Goal: Information Seeking & Learning: Check status

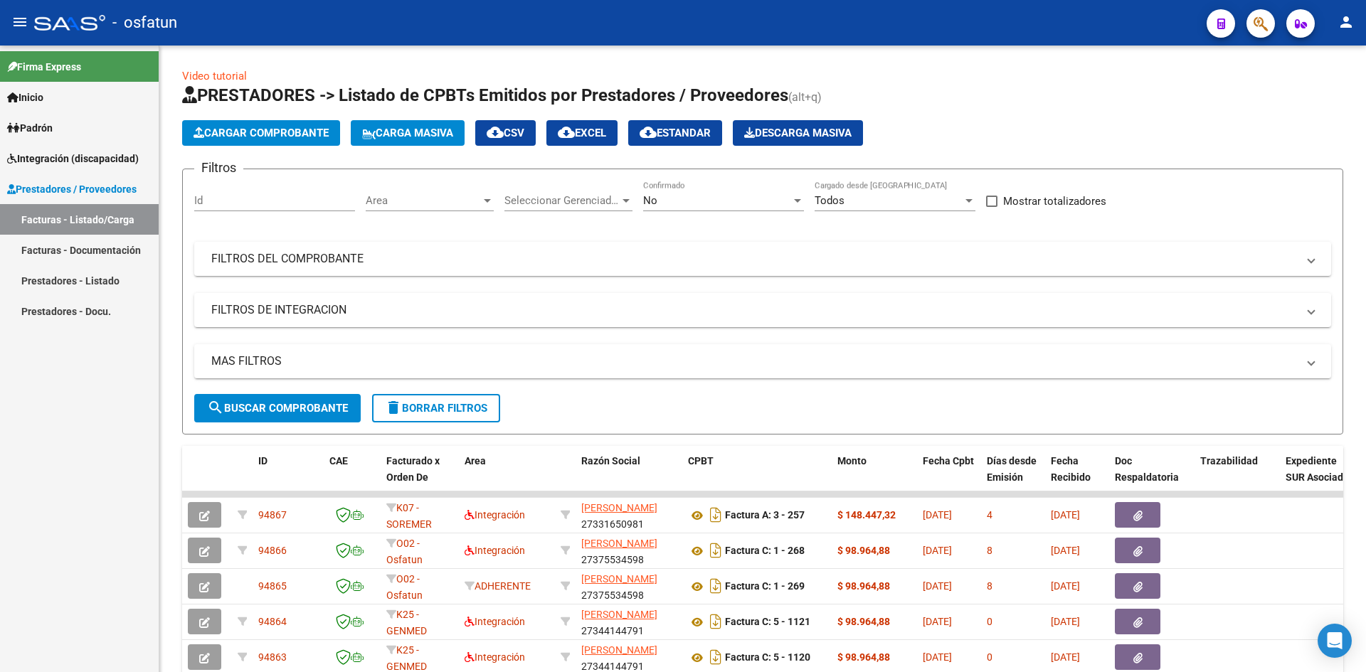
click at [105, 250] on link "Facturas - Documentación" at bounding box center [79, 250] width 159 height 31
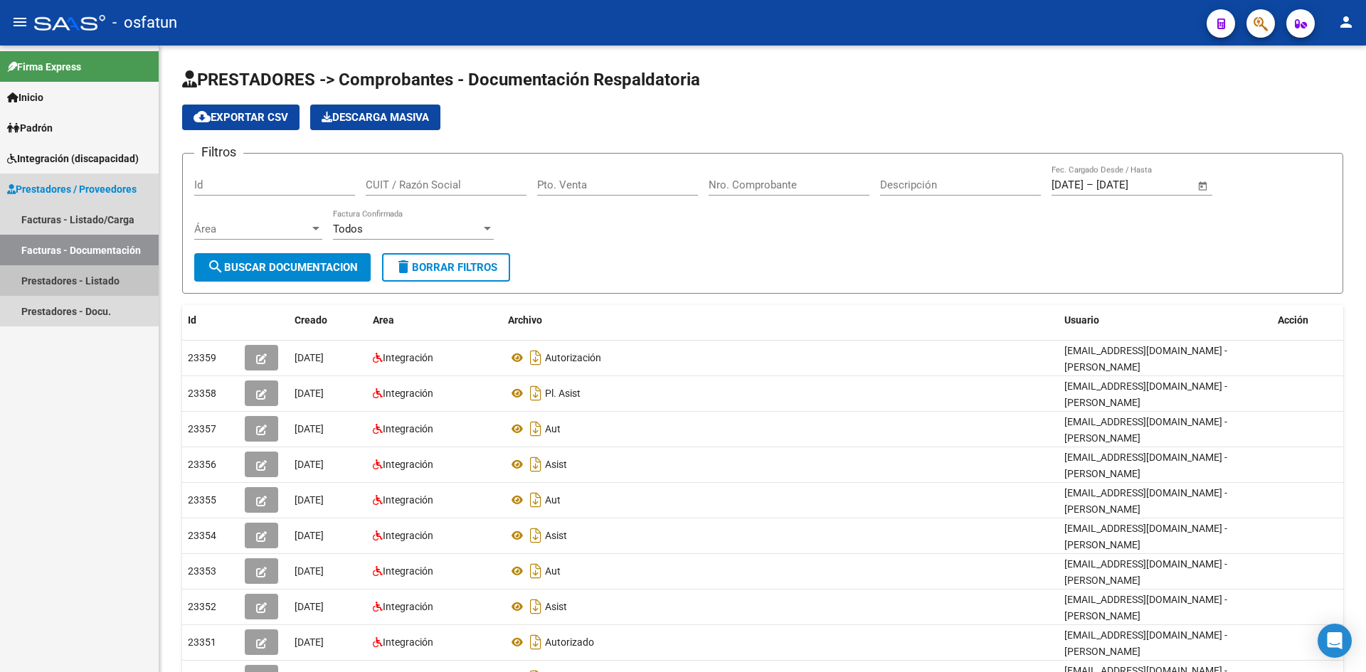
click at [75, 271] on link "Prestadores - Listado" at bounding box center [79, 280] width 159 height 31
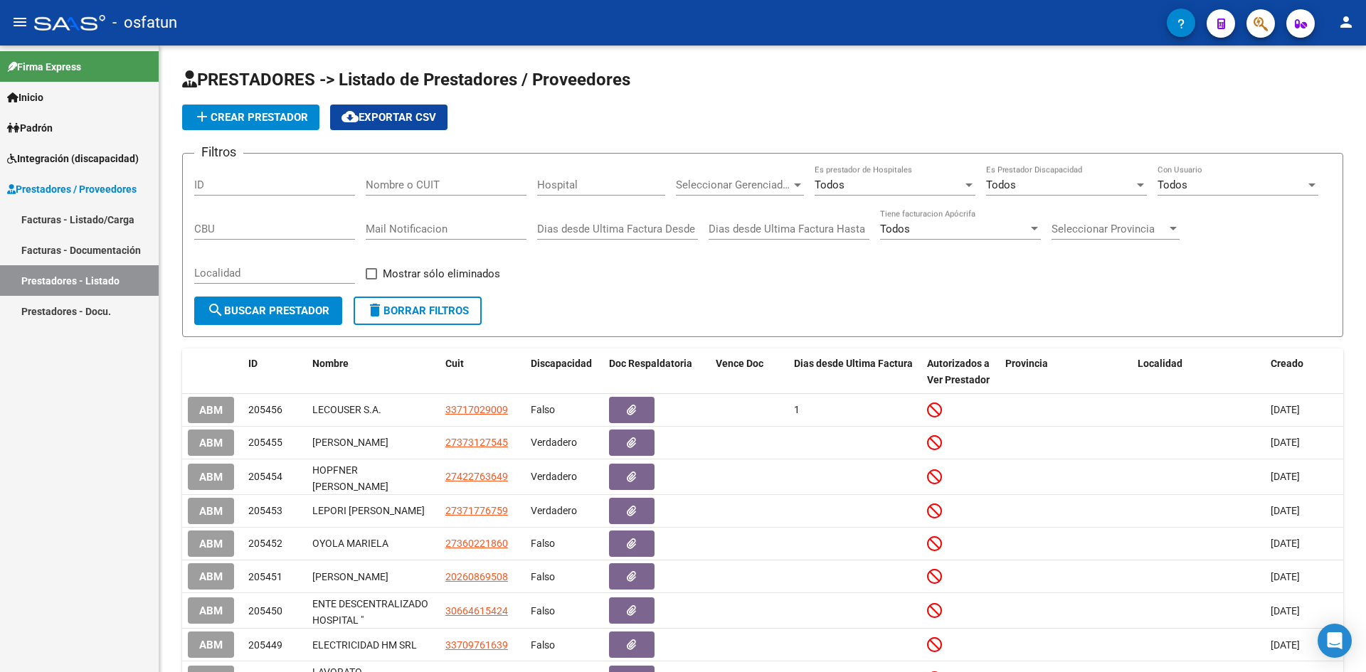
click at [83, 223] on link "Facturas - Listado/Carga" at bounding box center [79, 219] width 159 height 31
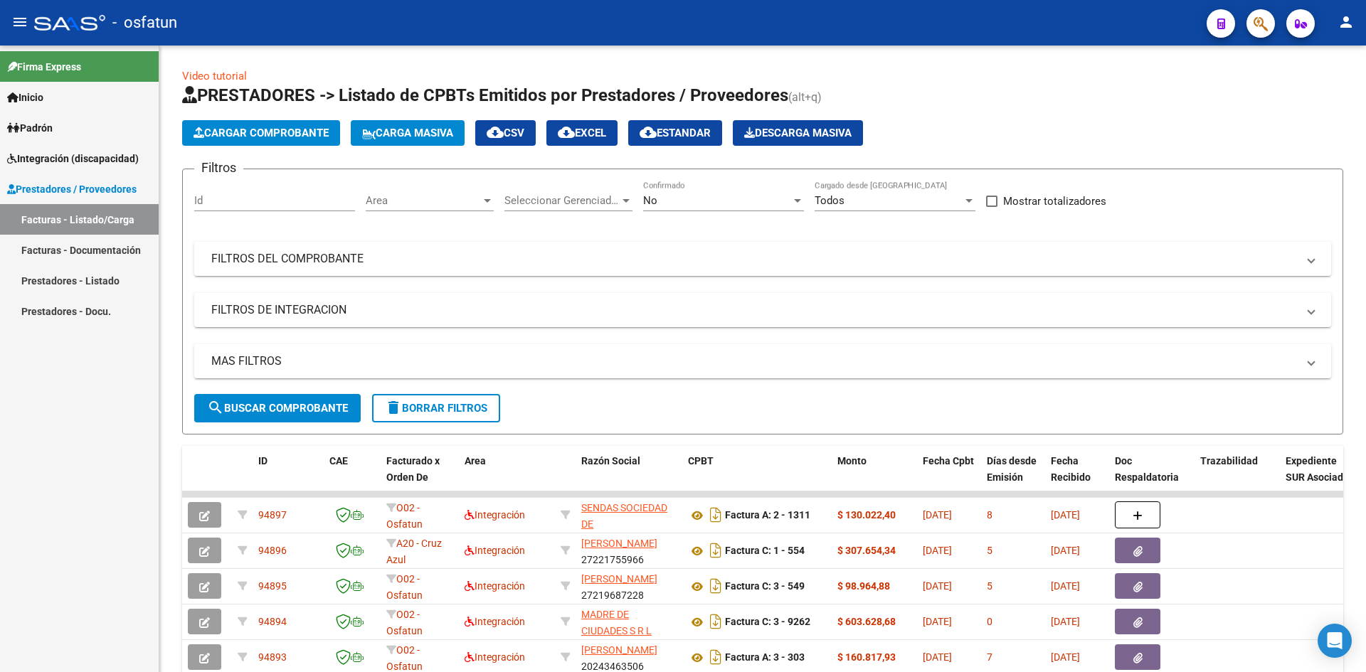
drag, startPoint x: 83, startPoint y: 245, endPoint x: 92, endPoint y: 243, distance: 9.4
click at [83, 245] on link "Facturas - Documentación" at bounding box center [79, 250] width 159 height 31
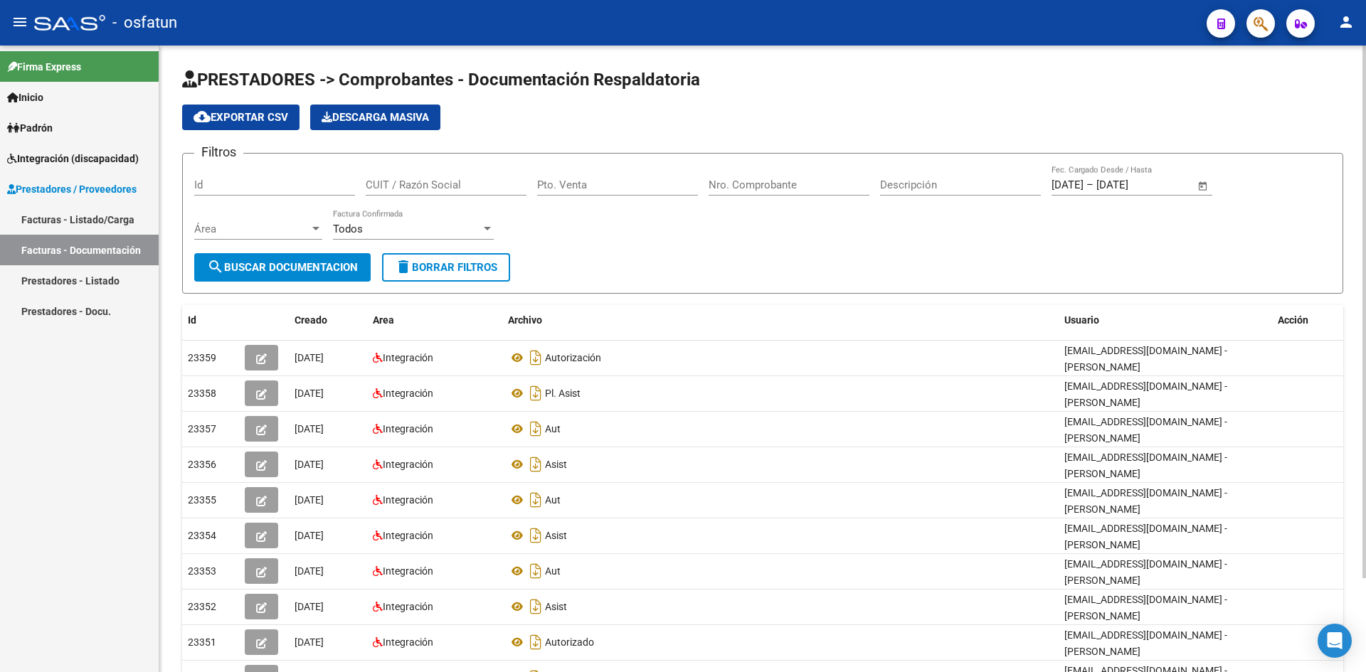
drag, startPoint x: 629, startPoint y: 188, endPoint x: 644, endPoint y: 183, distance: 15.7
click at [632, 186] on input "Pto. Venta" at bounding box center [617, 185] width 161 height 13
type input "4"
click at [768, 179] on input "Nro. Comprobante" at bounding box center [788, 185] width 161 height 13
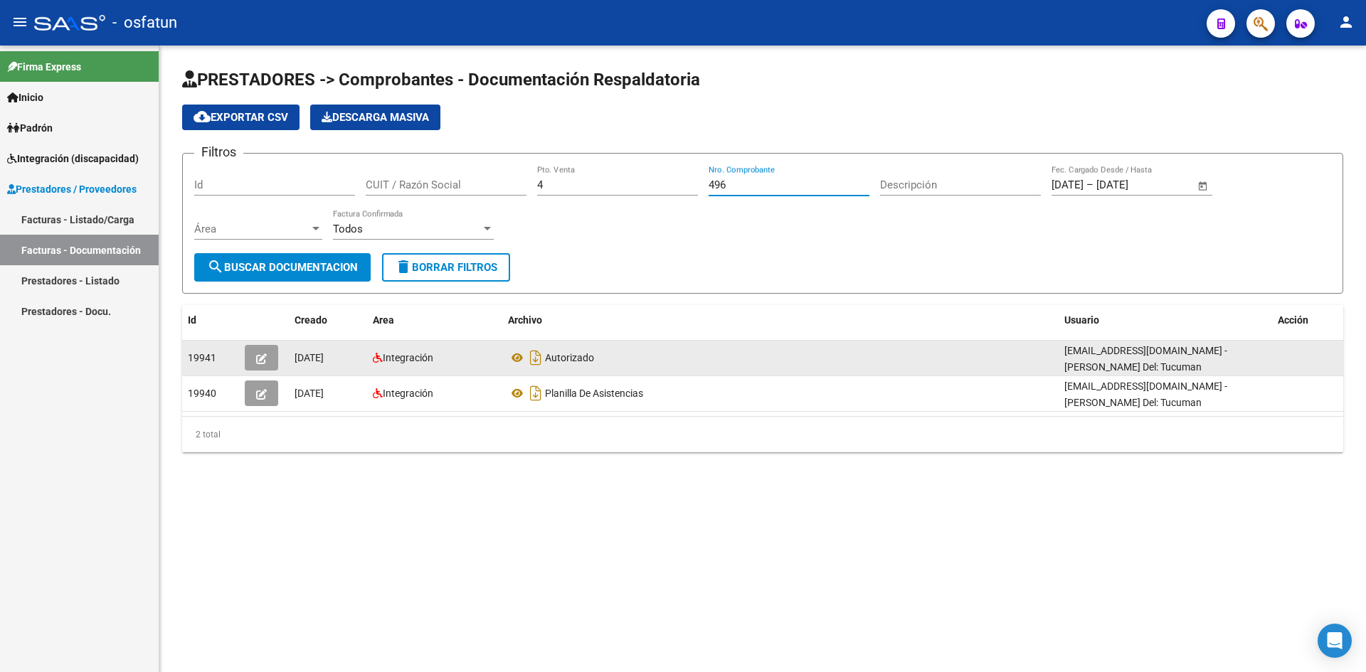
type input "496"
click at [266, 363] on icon "button" at bounding box center [261, 359] width 11 height 11
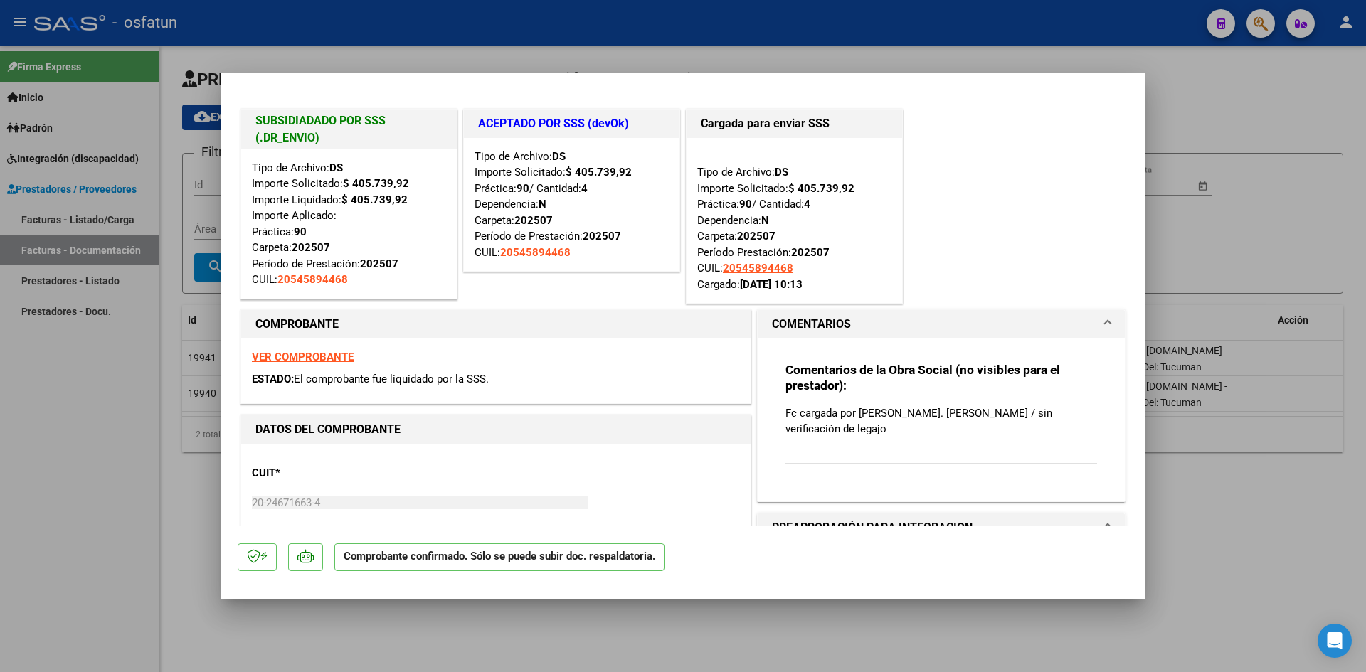
drag, startPoint x: 572, startPoint y: 31, endPoint x: 590, endPoint y: 47, distance: 23.7
click at [573, 33] on div at bounding box center [683, 336] width 1366 height 672
type input "$ 0,00"
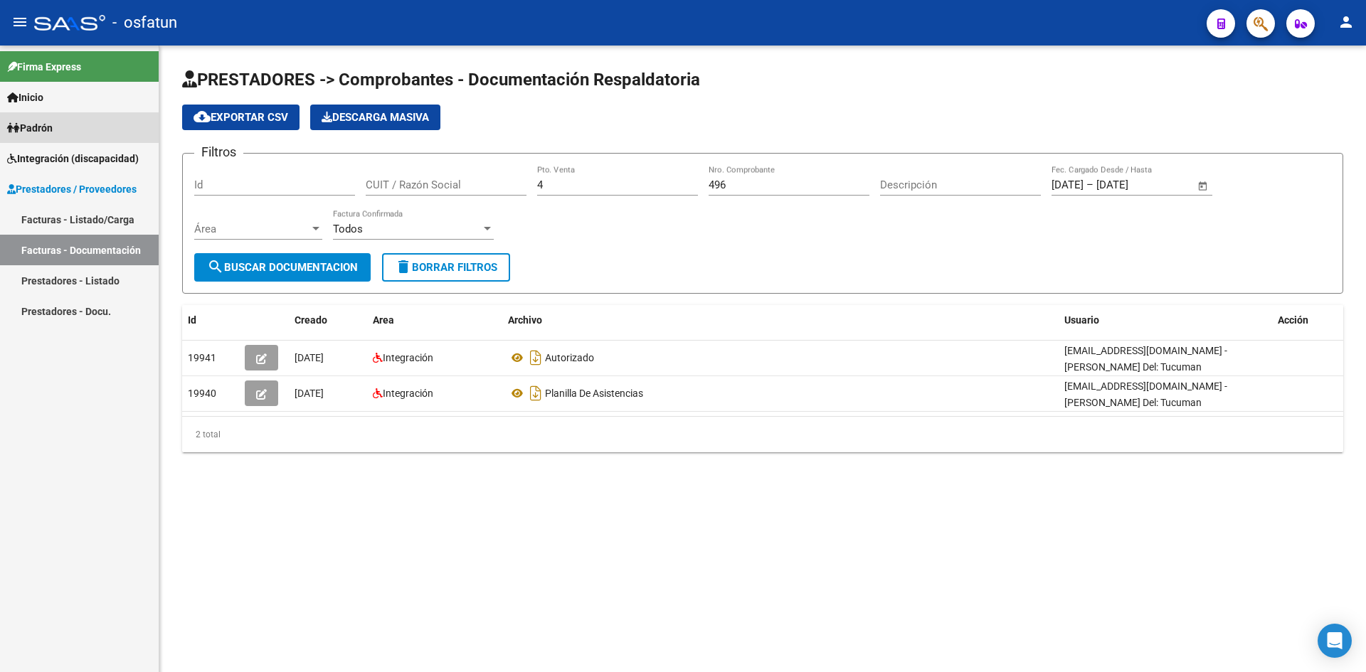
click at [63, 132] on link "Padrón" at bounding box center [79, 127] width 159 height 31
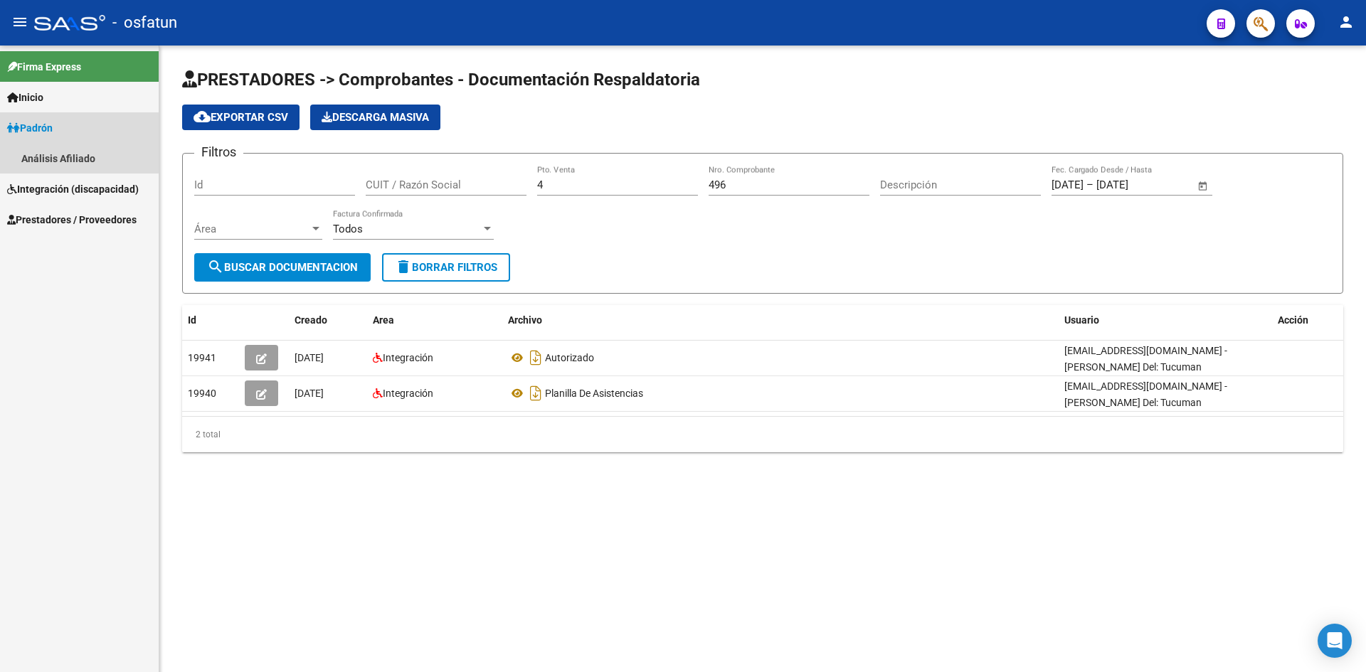
click at [61, 125] on link "Padrón" at bounding box center [79, 127] width 159 height 31
click at [66, 152] on span "Integración (discapacidad)" at bounding box center [73, 159] width 132 height 16
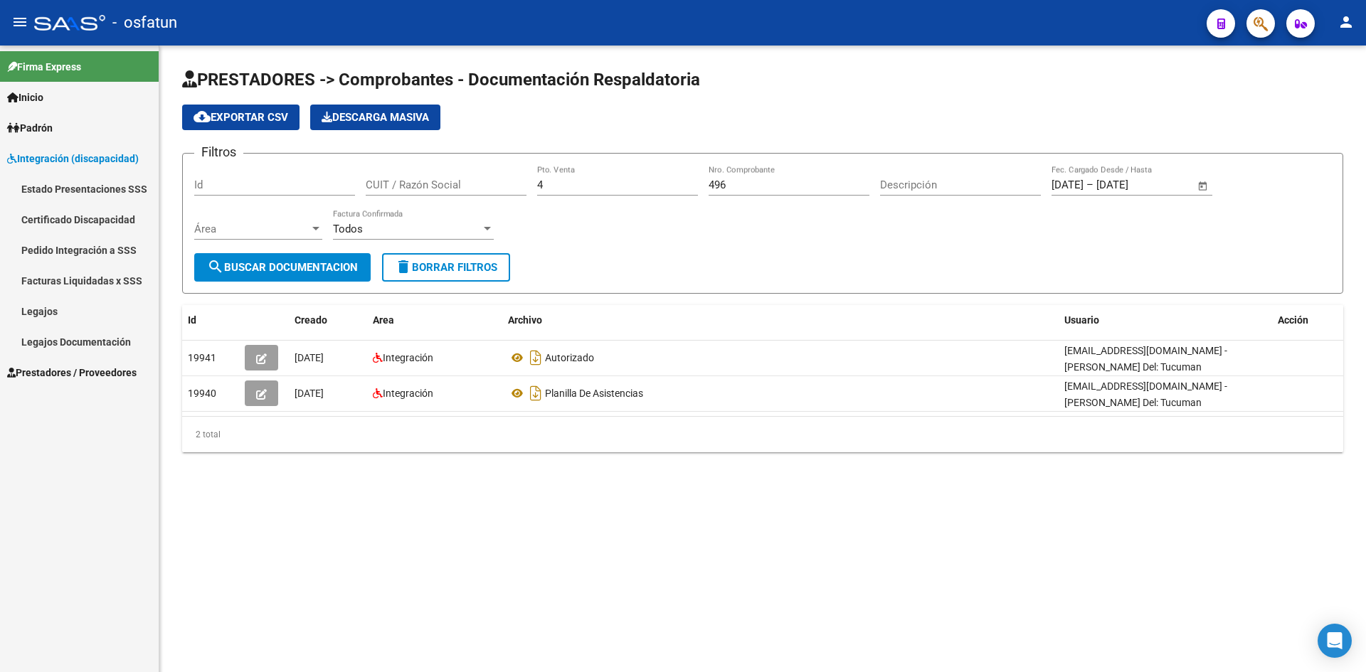
click at [48, 312] on link "Legajos" at bounding box center [79, 311] width 159 height 31
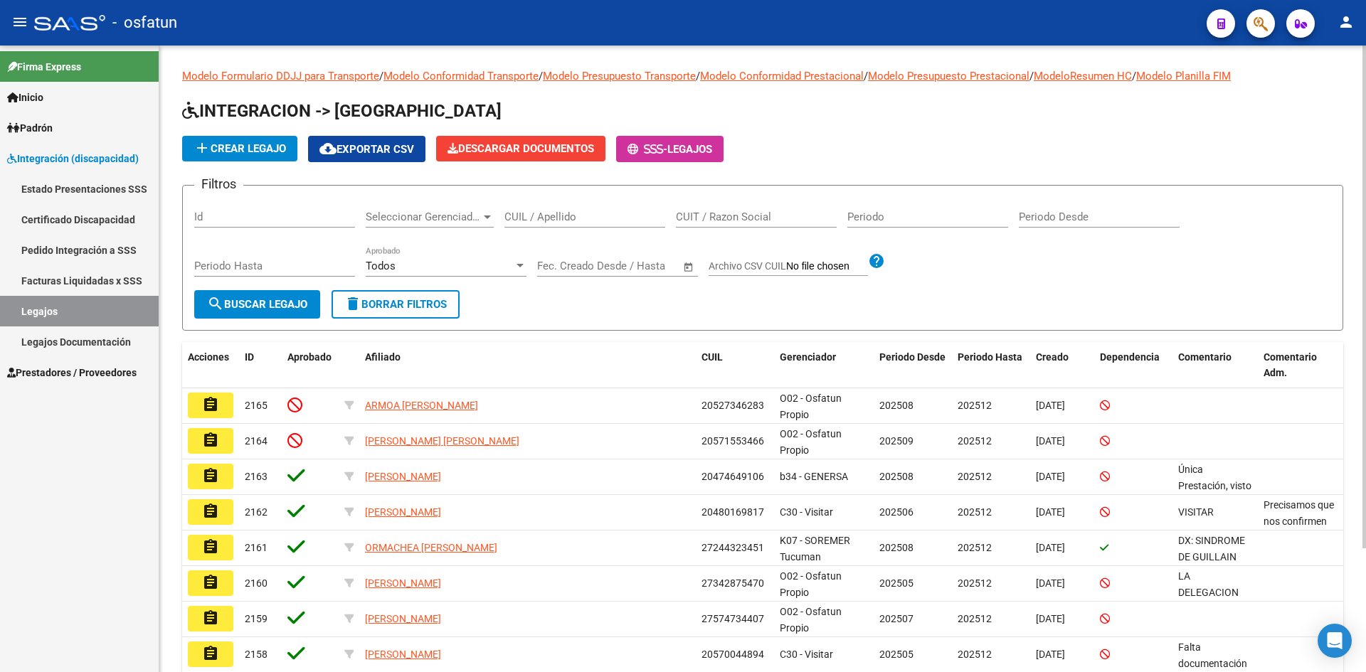
click at [634, 216] on input "CUIL / Apellido" at bounding box center [584, 217] width 161 height 13
paste input "20527346283"
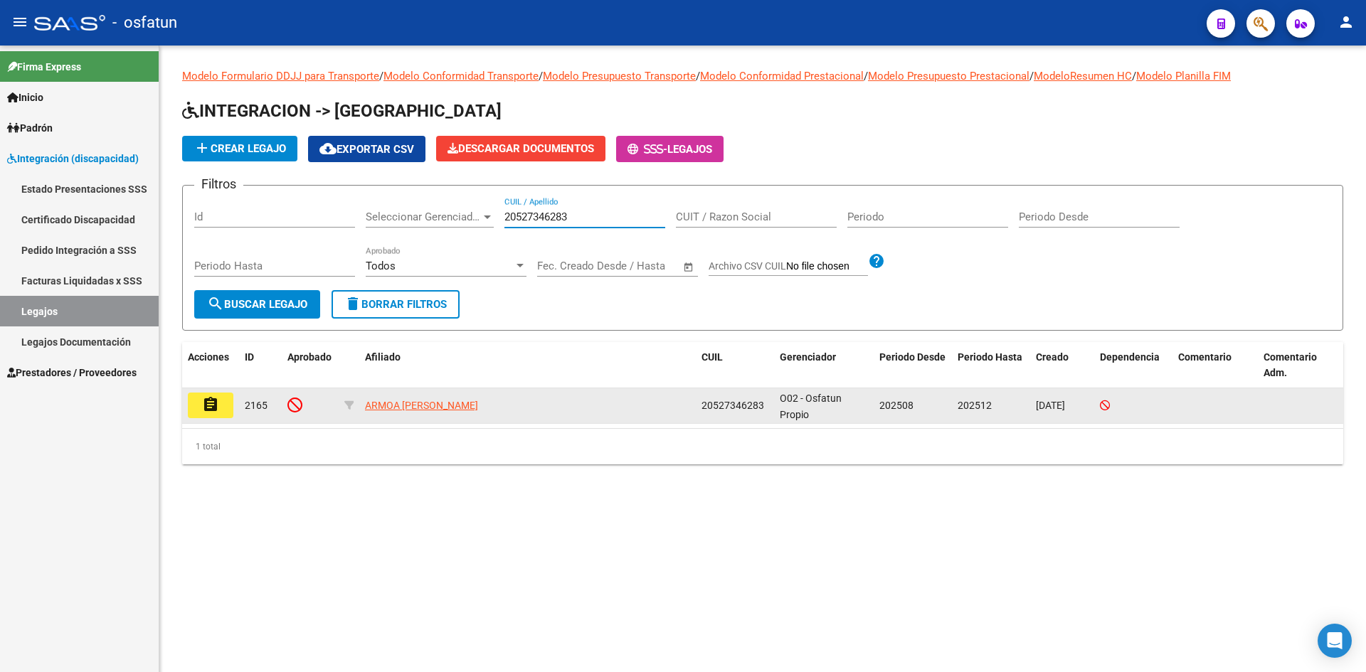
type input "20527346283"
click at [201, 413] on button "assignment" at bounding box center [211, 406] width 46 height 26
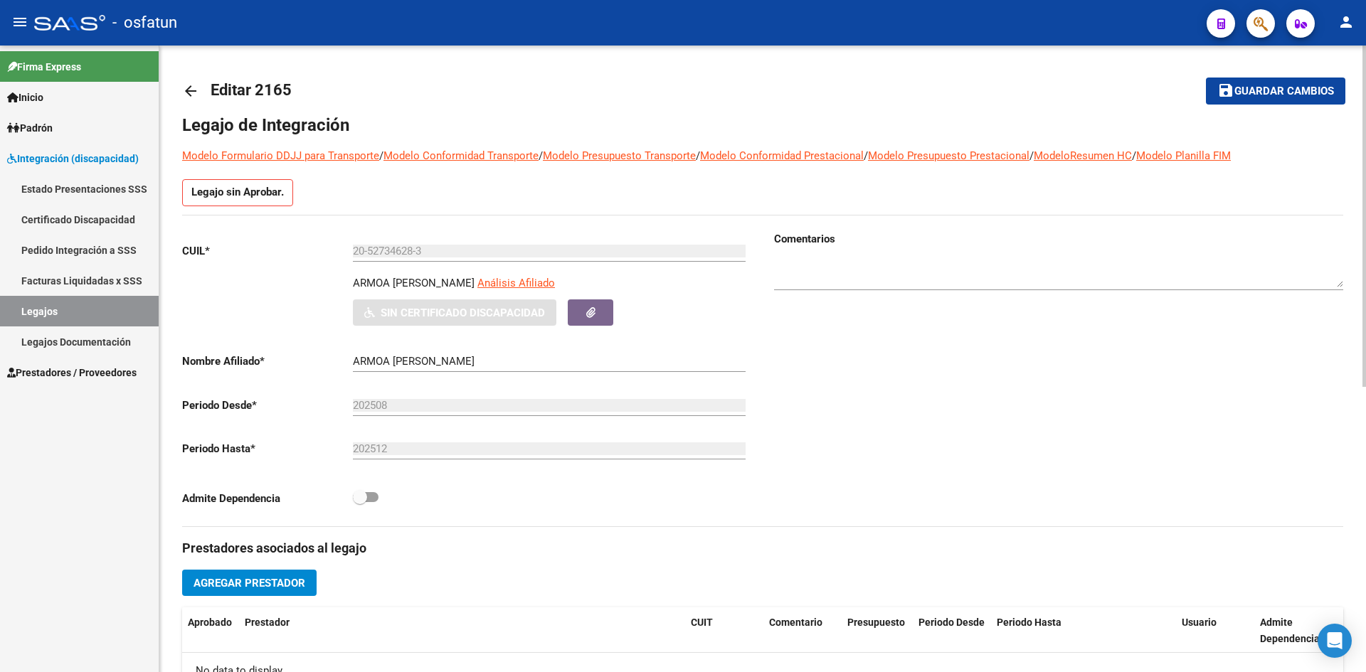
click at [444, 159] on link "Modelo Conformidad Transporte" at bounding box center [460, 155] width 155 height 13
click at [283, 157] on link "Modelo Formulario DDJJ para Transporte" at bounding box center [280, 155] width 197 height 13
click at [807, 156] on link "Modelo Conformidad Prestacional" at bounding box center [782, 155] width 164 height 13
click at [978, 159] on link "Modelo Presupuesto Prestacional" at bounding box center [948, 155] width 161 height 13
click at [1090, 156] on link "ModeloResumen HC" at bounding box center [1083, 155] width 98 height 13
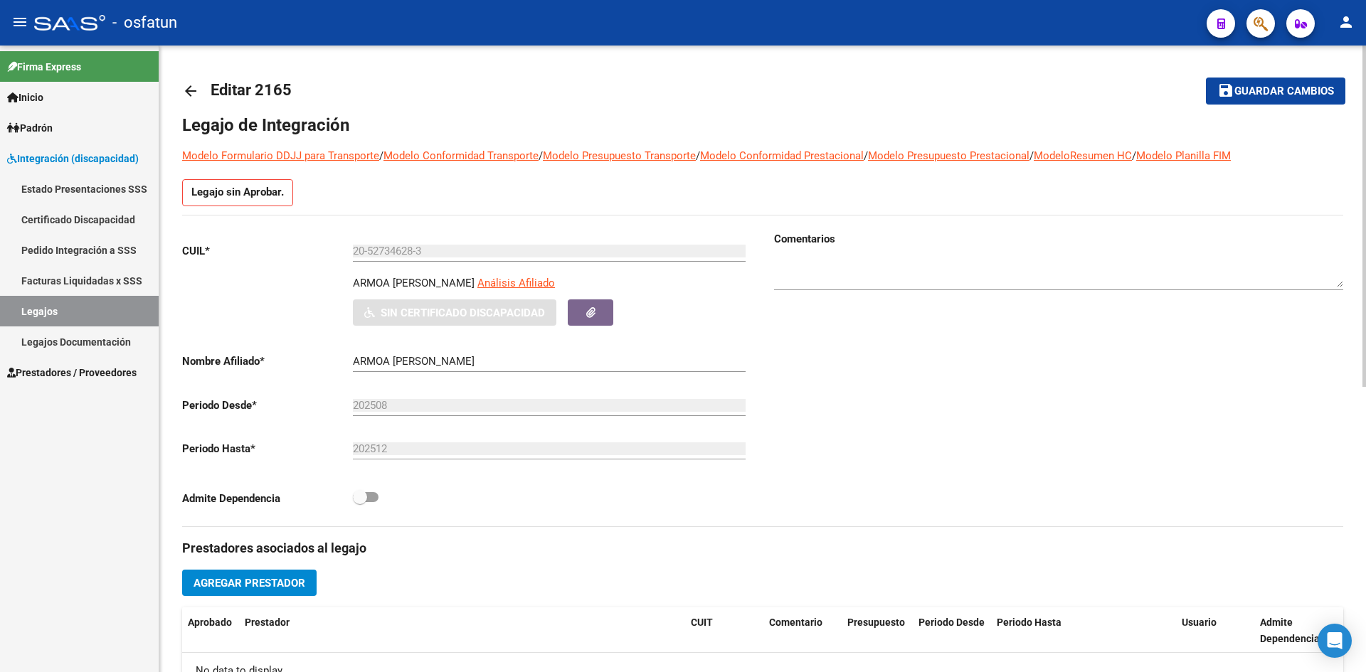
click at [1193, 155] on link "Modelo Planilla FIM" at bounding box center [1183, 155] width 95 height 13
click at [402, 36] on div "- osfatun" at bounding box center [614, 22] width 1161 height 31
drag, startPoint x: 82, startPoint y: 49, endPoint x: 90, endPoint y: 54, distance: 9.9
click at [86, 51] on mat-nav-list "Firma Express Inicio Instructivos Contacto OS Padrón Análisis Afiliado Integrac…" at bounding box center [79, 217] width 159 height 342
drag, startPoint x: 221, startPoint y: 41, endPoint x: 98, endPoint y: 125, distance: 149.4
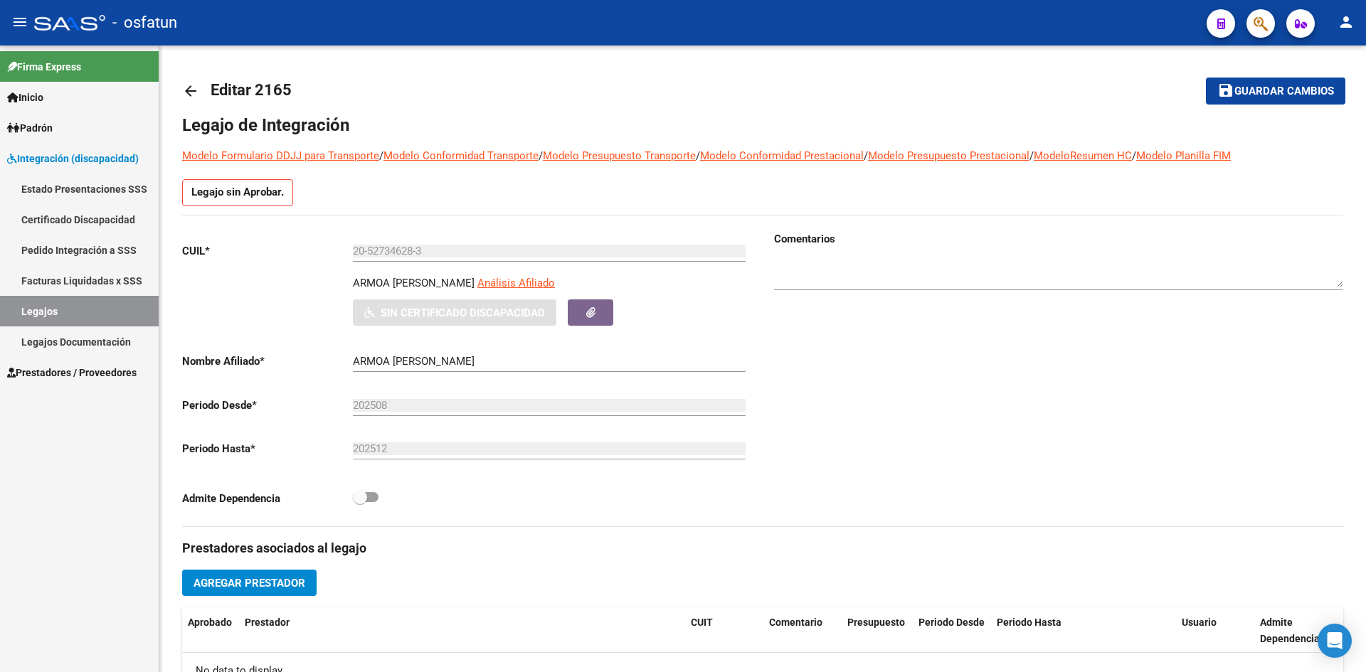
click at [221, 41] on mat-toolbar "menu - osfatun person" at bounding box center [683, 23] width 1366 height 46
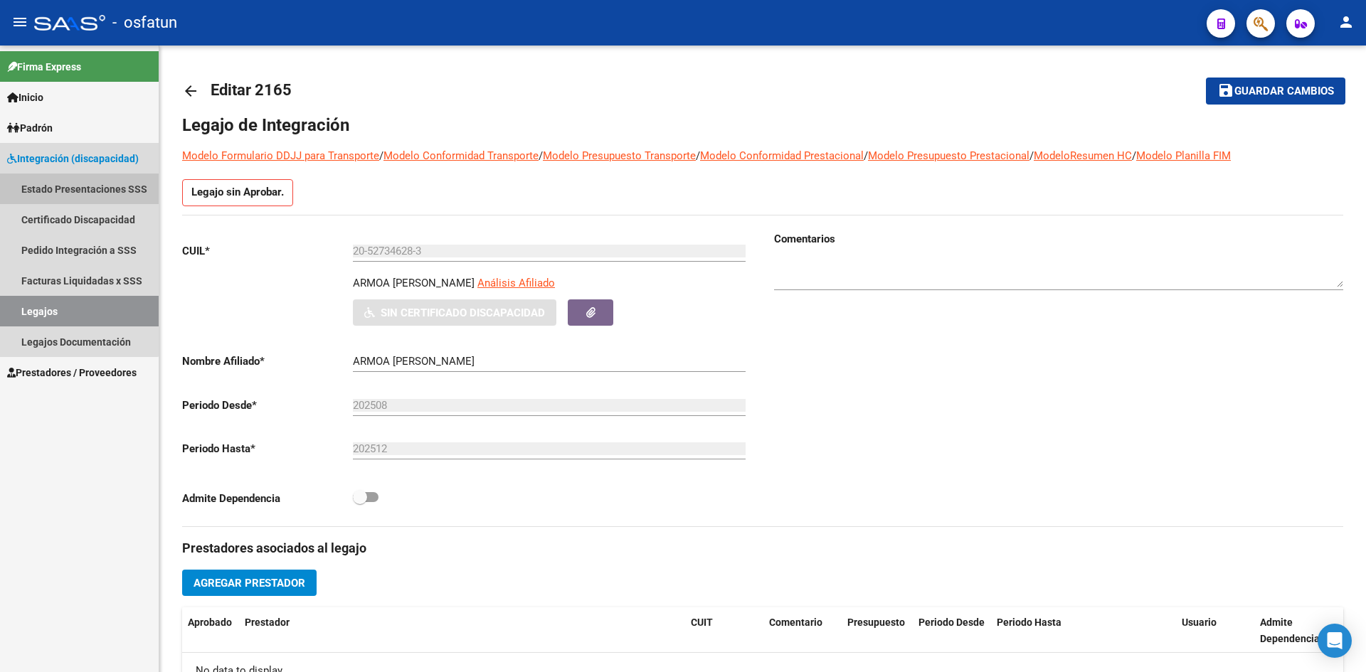
click at [60, 181] on link "Estado Presentaciones SSS" at bounding box center [79, 189] width 159 height 31
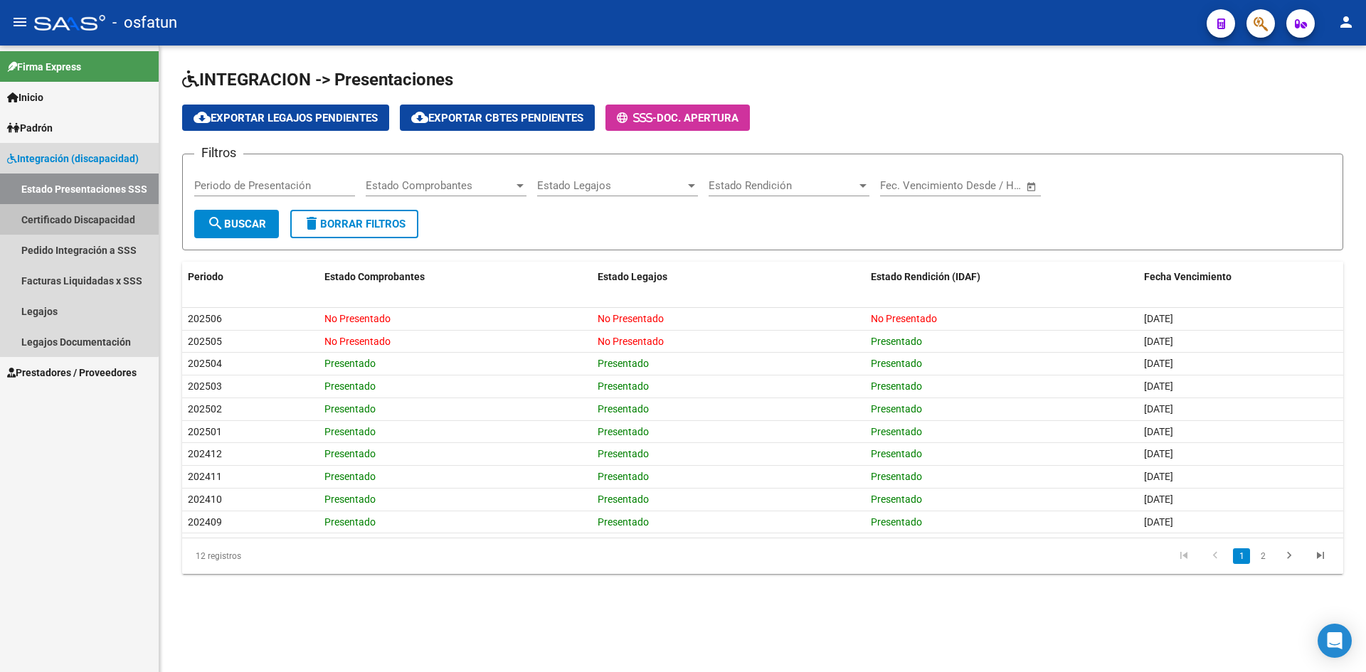
click at [68, 215] on link "Certificado Discapacidad" at bounding box center [79, 219] width 159 height 31
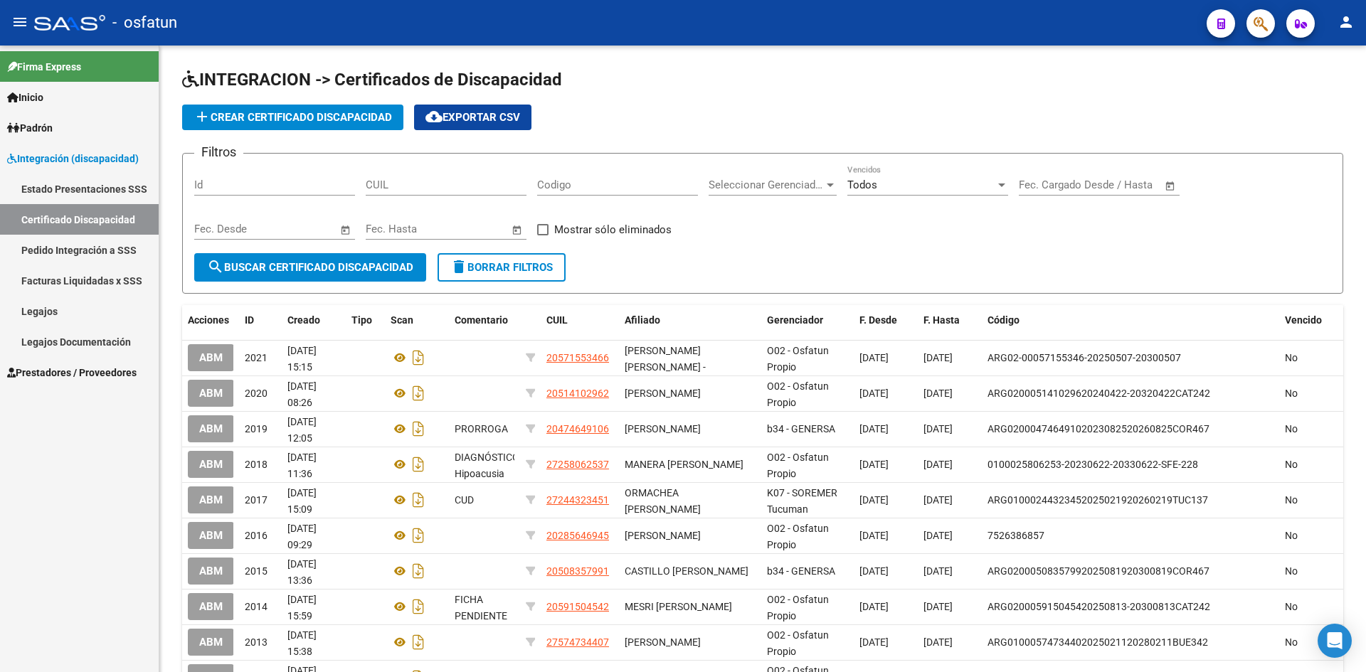
click at [72, 252] on link "Pedido Integración a SSS" at bounding box center [79, 250] width 159 height 31
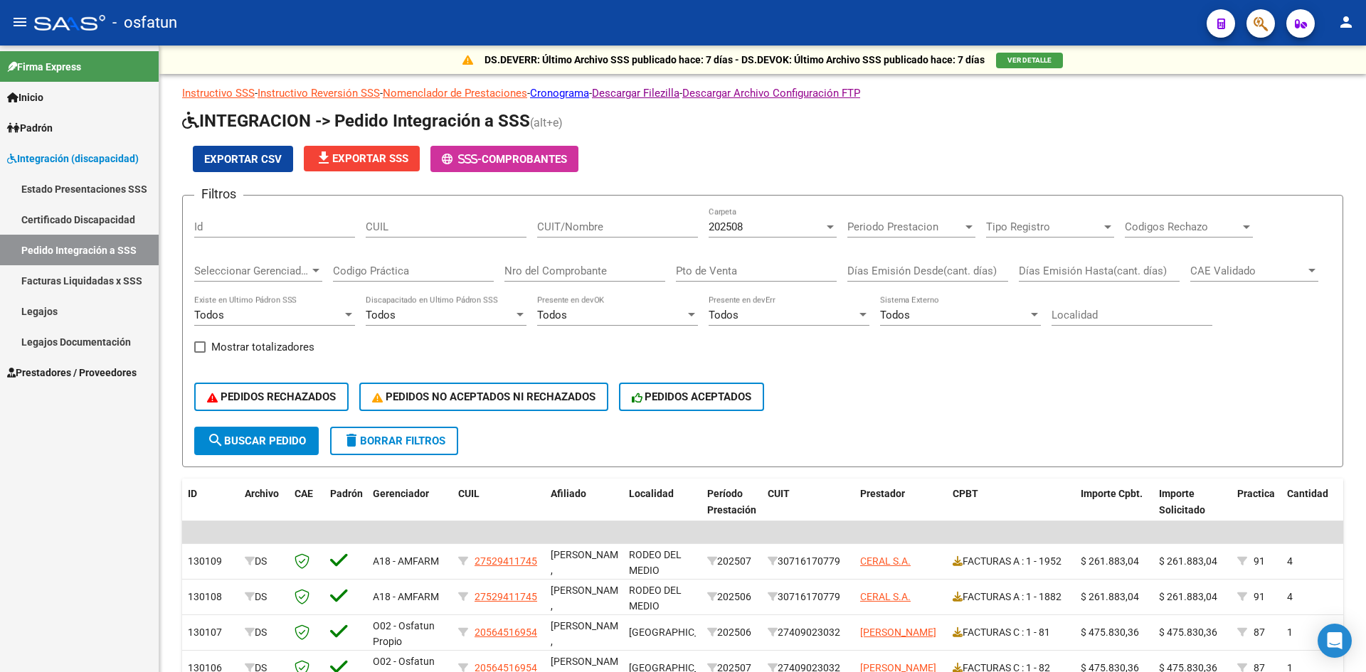
click at [70, 223] on link "Certificado Discapacidad" at bounding box center [79, 219] width 159 height 31
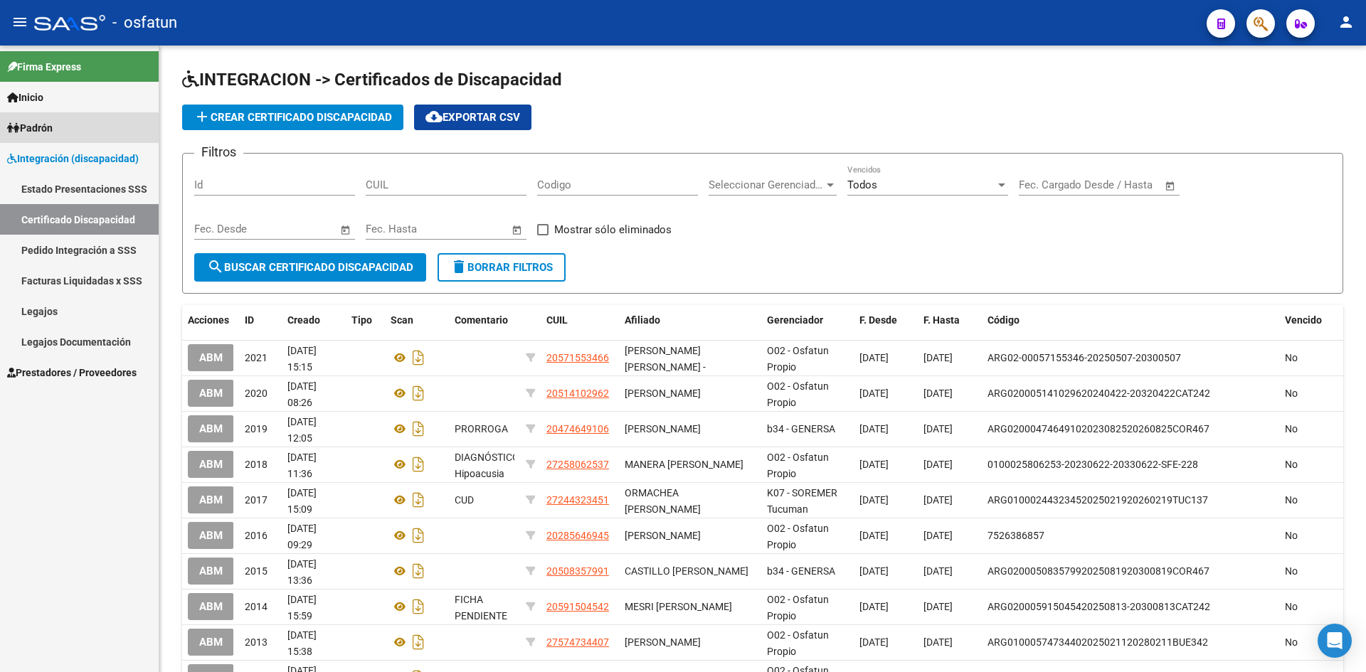
click at [53, 120] on span "Padrón" at bounding box center [30, 128] width 46 height 16
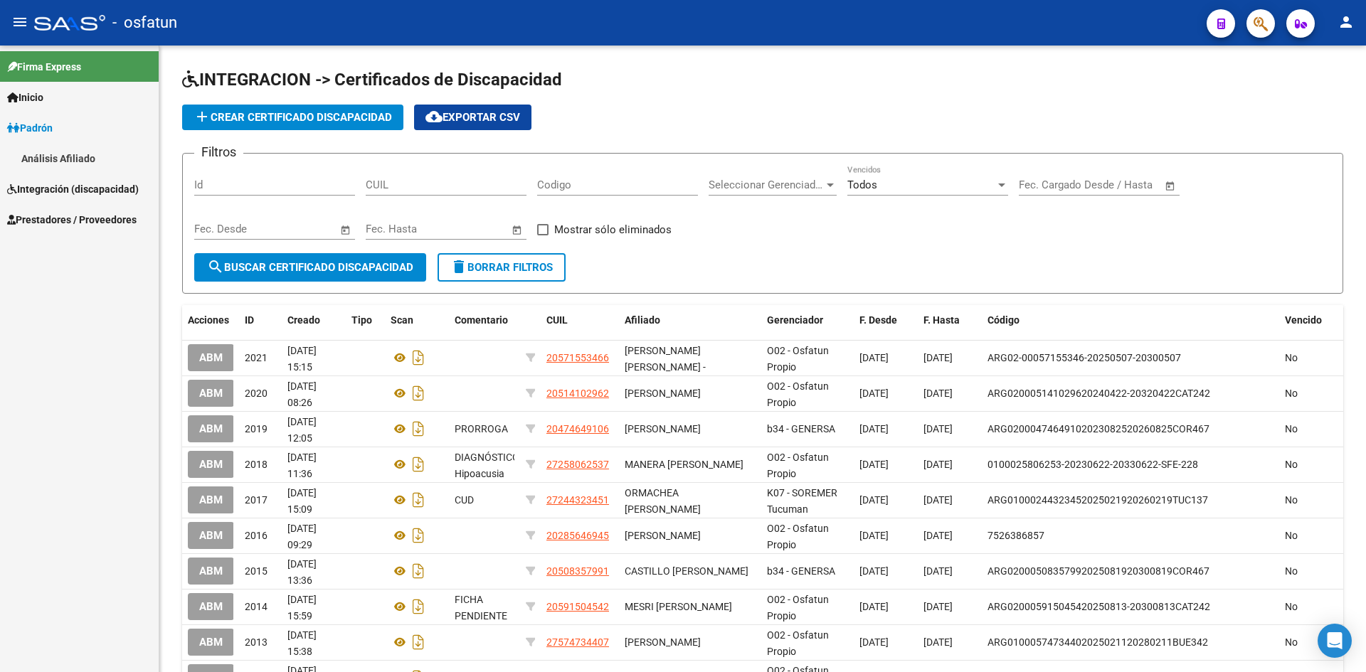
click at [62, 183] on span "Integración (discapacidad)" at bounding box center [73, 189] width 132 height 16
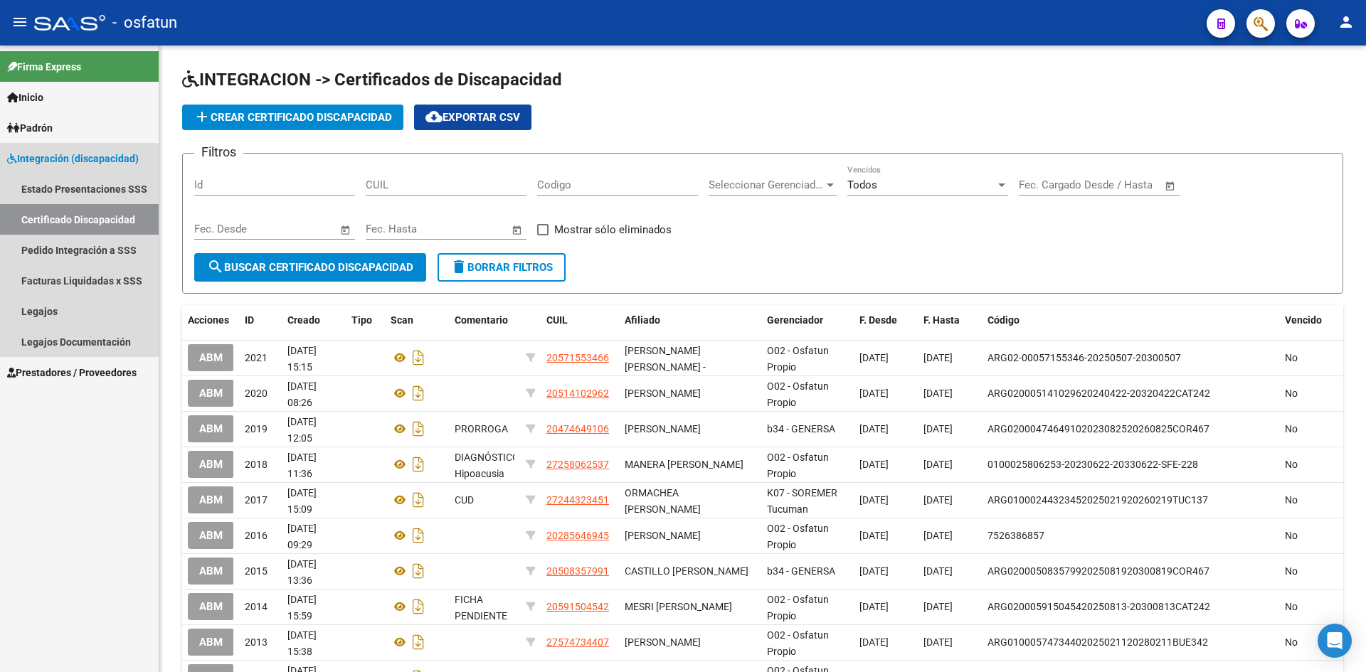
click at [62, 158] on span "Integración (discapacidad)" at bounding box center [73, 159] width 132 height 16
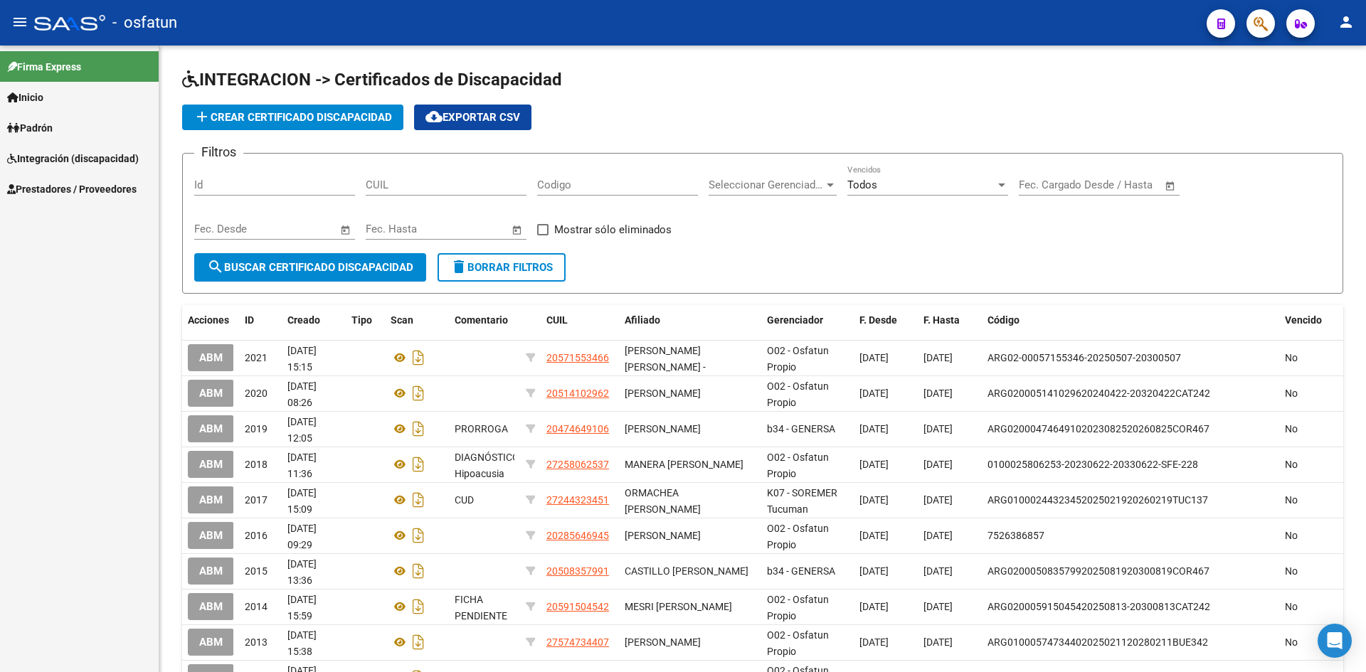
click at [58, 192] on span "Prestadores / Proveedores" at bounding box center [71, 189] width 129 height 16
click at [70, 218] on link "Facturas - Listado/Carga" at bounding box center [79, 219] width 159 height 31
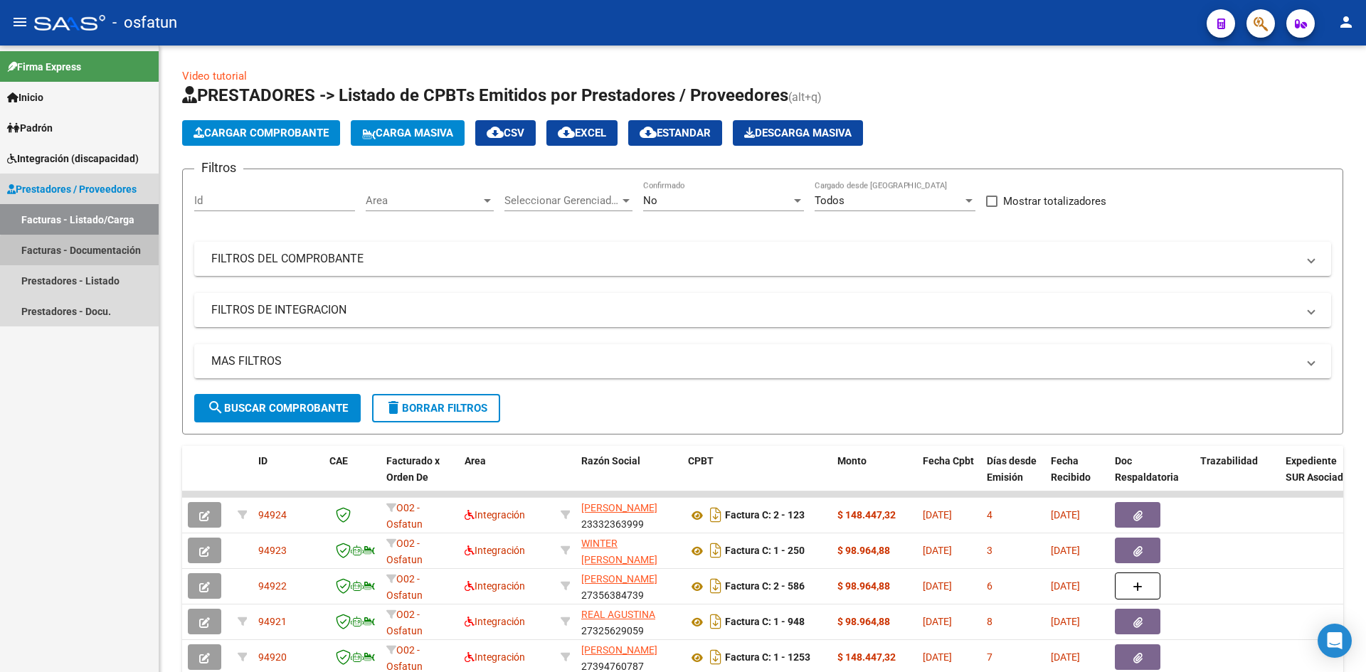
drag, startPoint x: 92, startPoint y: 253, endPoint x: 120, endPoint y: 255, distance: 28.6
click at [93, 253] on link "Facturas - Documentación" at bounding box center [79, 250] width 159 height 31
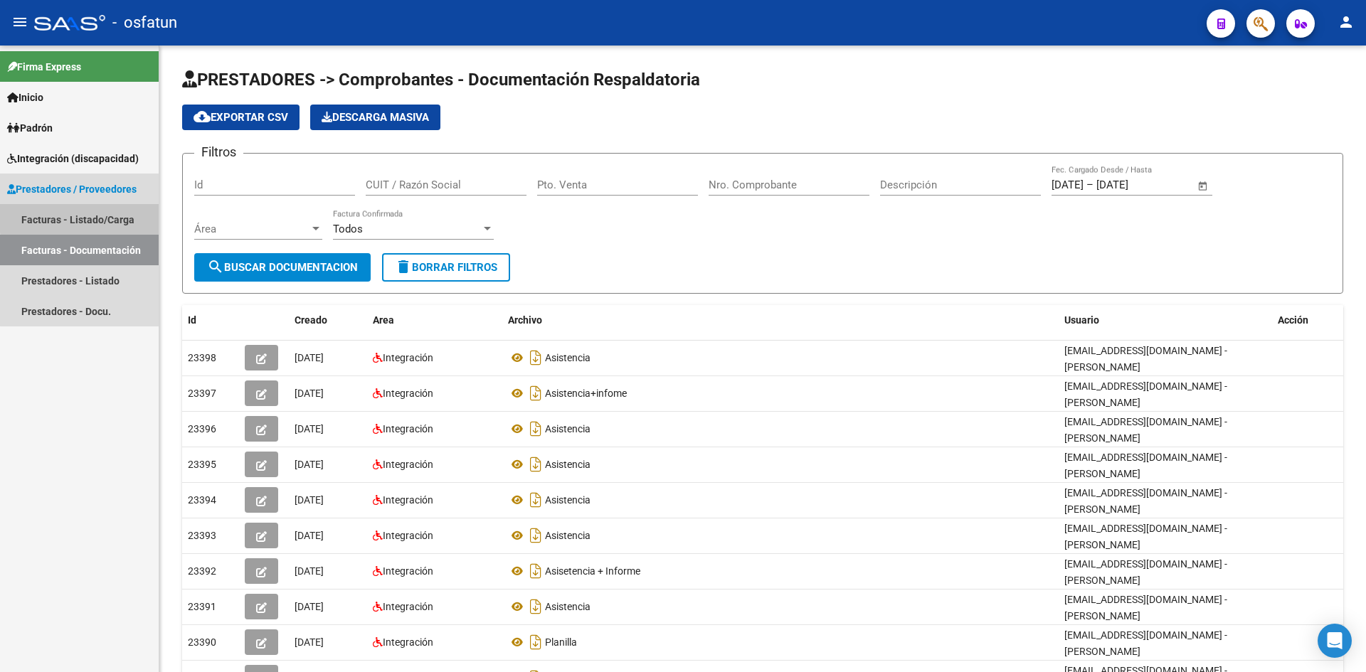
click at [101, 216] on link "Facturas - Listado/Carga" at bounding box center [79, 219] width 159 height 31
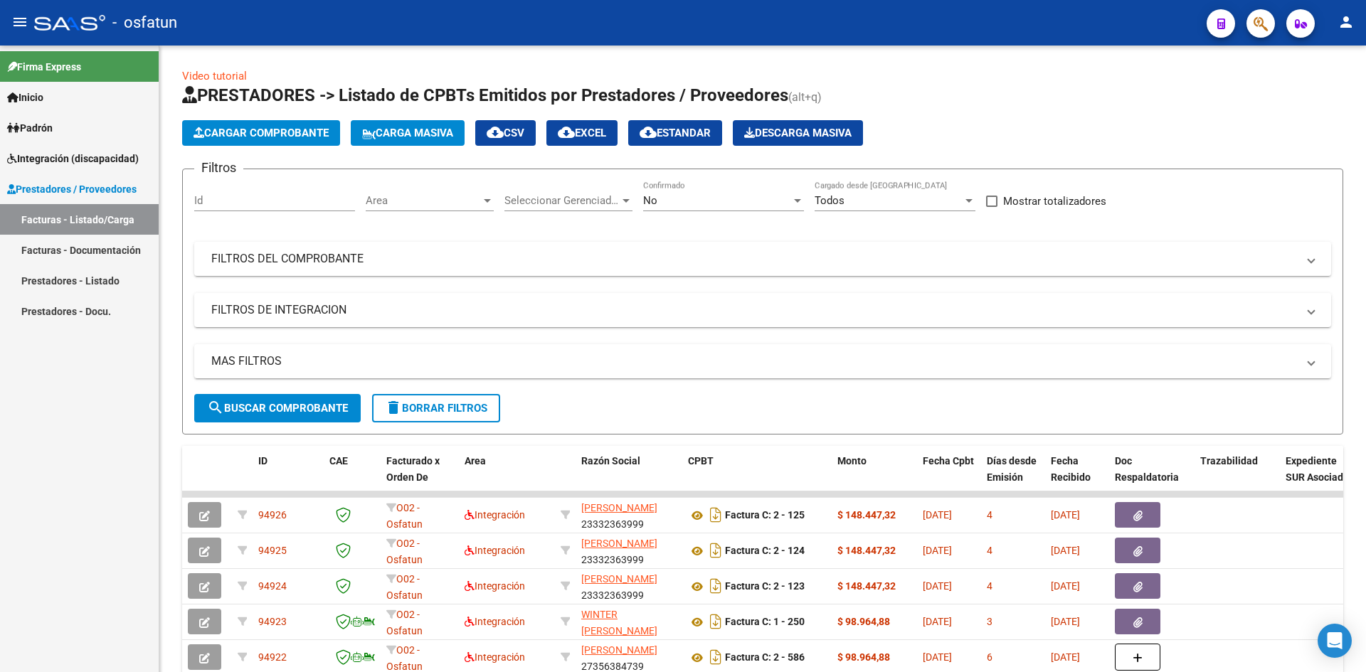
click at [352, 5] on mat-toolbar "menu - osfatun person" at bounding box center [683, 23] width 1366 height 46
drag, startPoint x: 517, startPoint y: 28, endPoint x: 706, endPoint y: 20, distance: 188.7
click at [527, 26] on div "- osfatun" at bounding box center [614, 22] width 1161 height 31
